Goal: Book appointment/travel/reservation

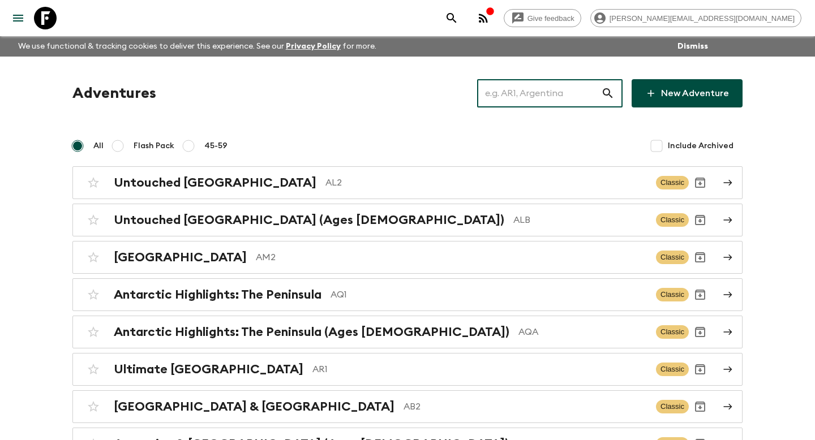
click at [547, 94] on input "text" at bounding box center [539, 94] width 124 height 32
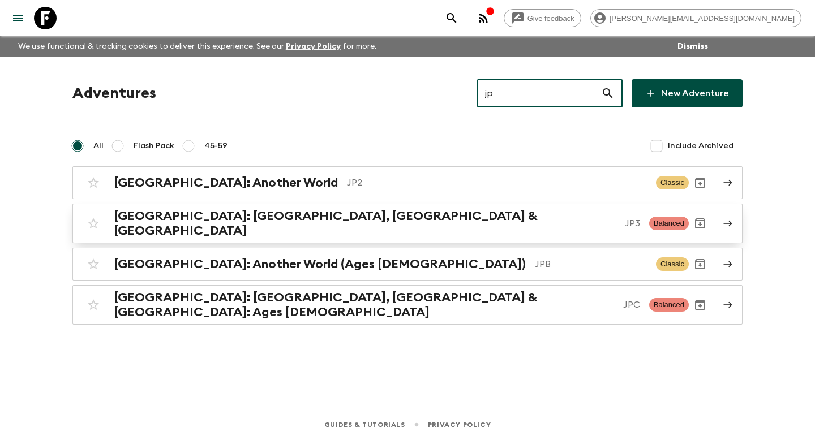
type input "jp"
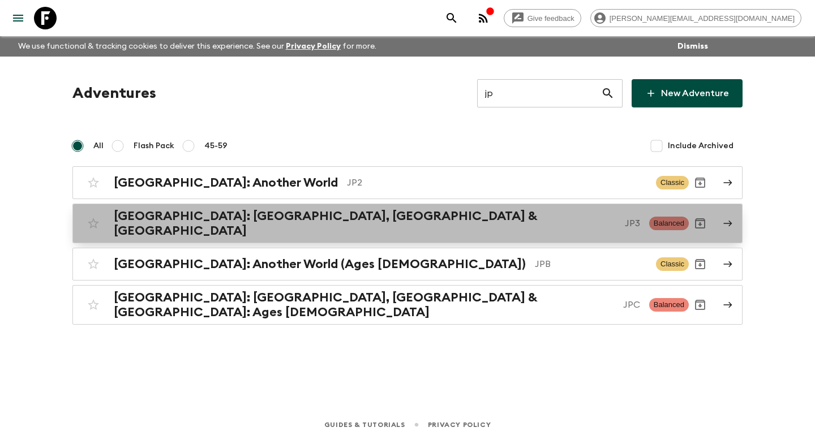
click at [625, 217] on p "JP3" at bounding box center [632, 224] width 15 height 14
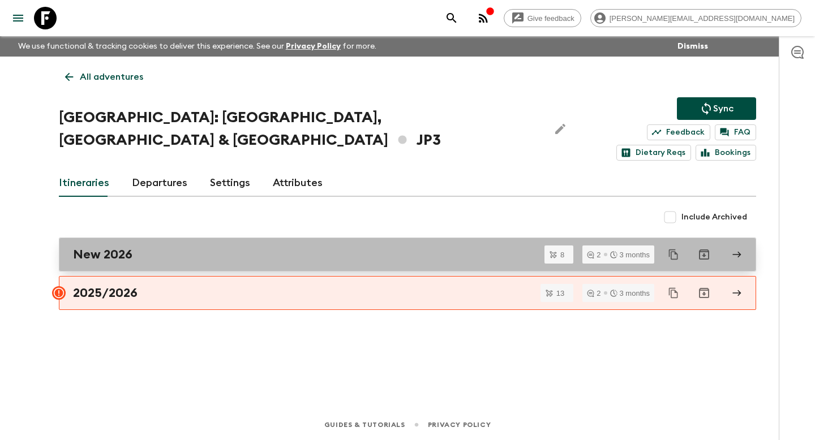
click at [150, 247] on div "New 2026" at bounding box center [396, 254] width 647 height 15
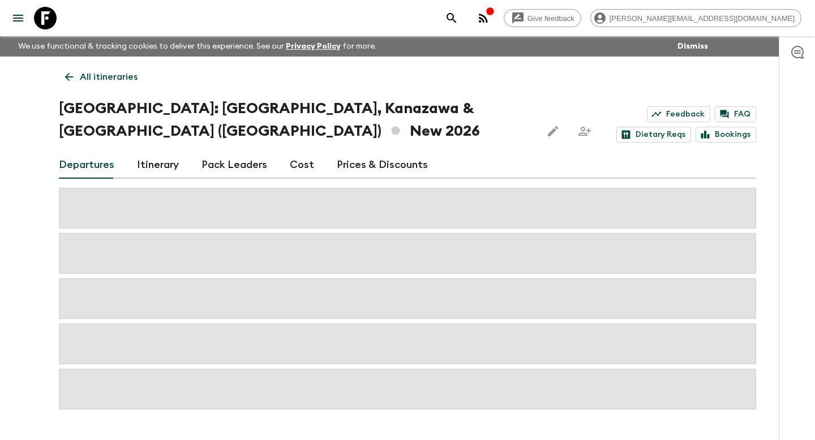
click at [161, 152] on link "Itinerary" at bounding box center [158, 165] width 42 height 27
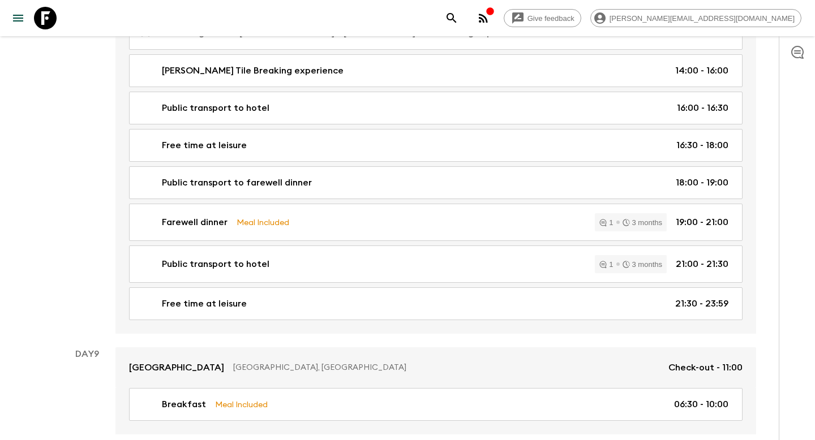
scroll to position [2785, 0]
